Goal: Task Accomplishment & Management: Manage account settings

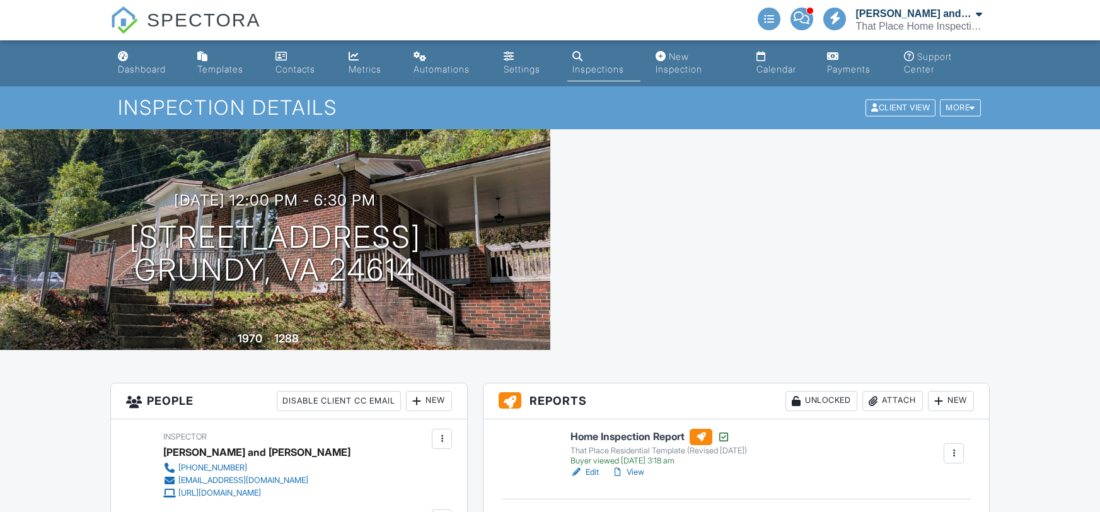
click at [784, 71] on div "Calendar" at bounding box center [777, 69] width 40 height 11
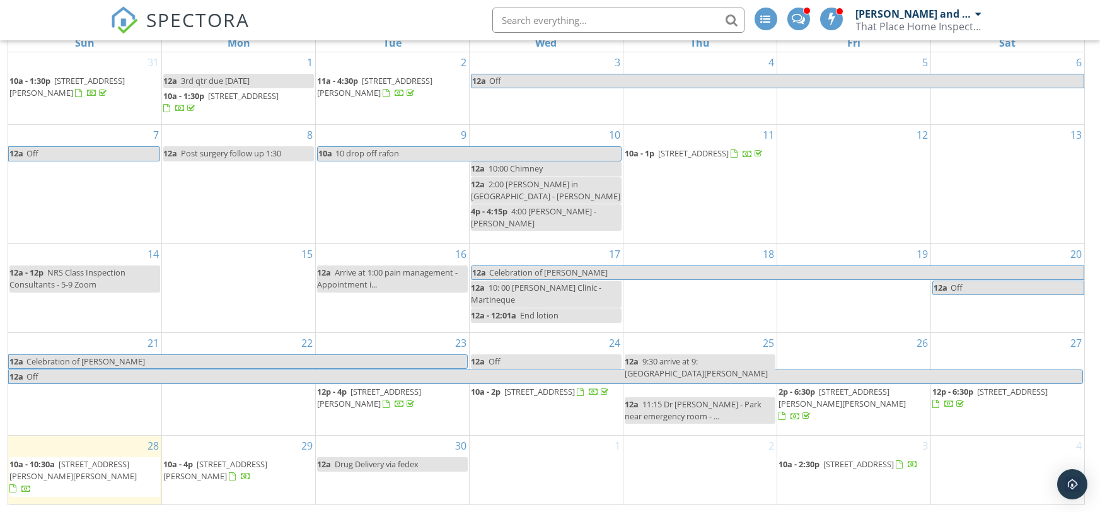
scroll to position [180, 0]
click at [114, 473] on span "[STREET_ADDRESS][PERSON_NAME][PERSON_NAME]" at bounding box center [72, 469] width 127 height 23
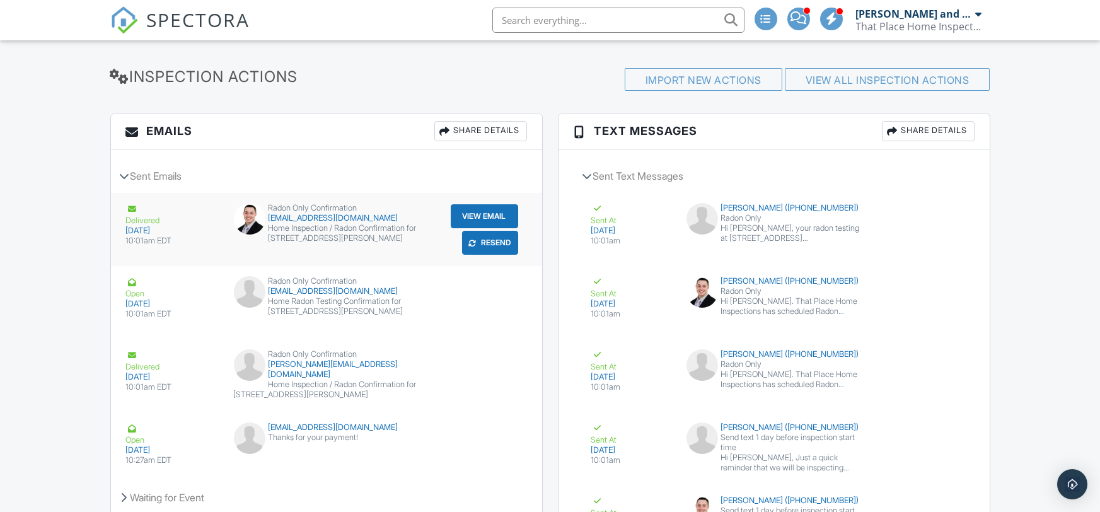
click at [490, 206] on button "View Email" at bounding box center [484, 216] width 67 height 24
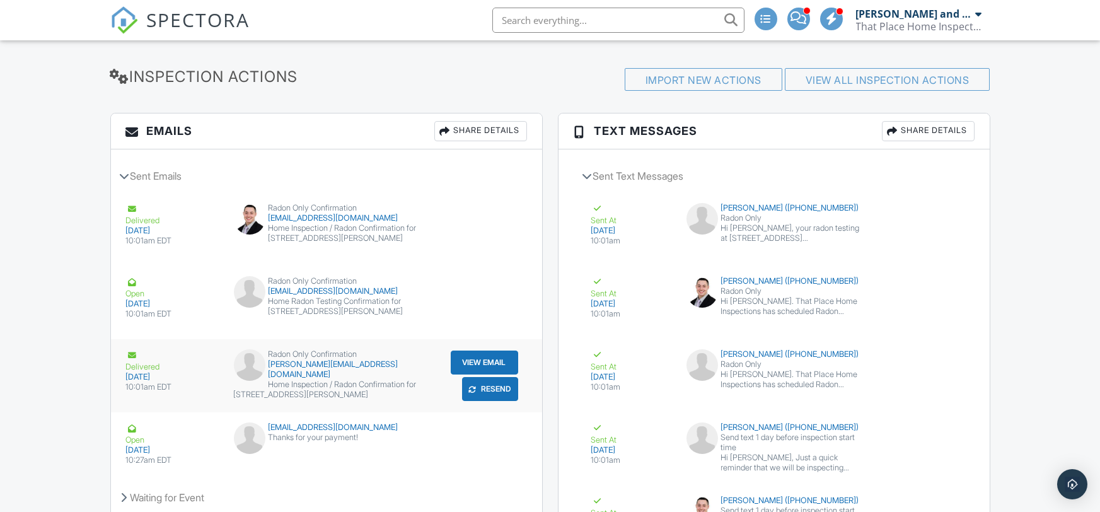
click at [468, 359] on button "View Email" at bounding box center [484, 363] width 67 height 24
